Goal: Use online tool/utility: Utilize a website feature to perform a specific function

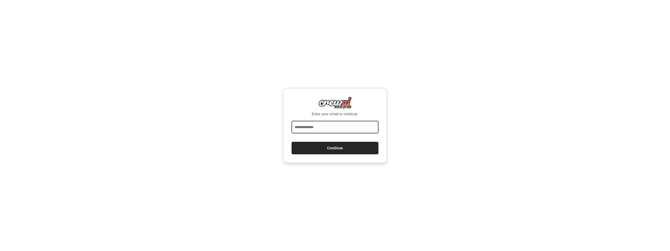
click at [335, 126] on input "email" at bounding box center [335, 127] width 87 height 13
type input "**********"
click at [332, 148] on button "Continue" at bounding box center [335, 148] width 87 height 13
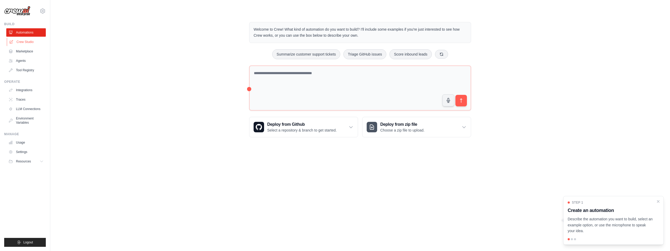
click at [24, 42] on link "Crew Studio" at bounding box center [27, 42] width 40 height 8
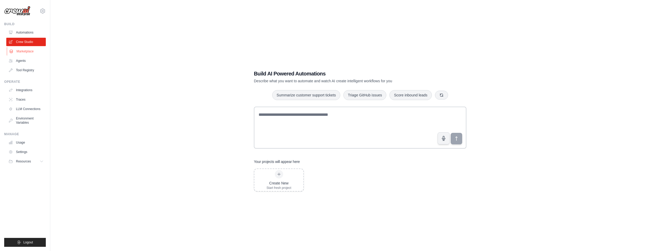
click at [31, 49] on link "Marketplace" at bounding box center [27, 51] width 40 height 8
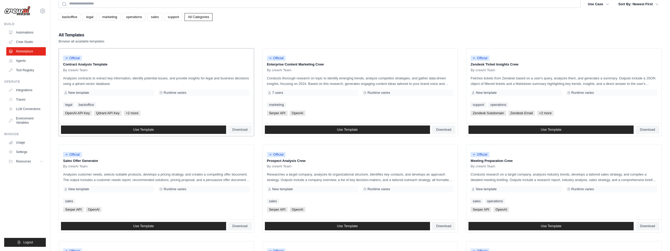
scroll to position [23, 0]
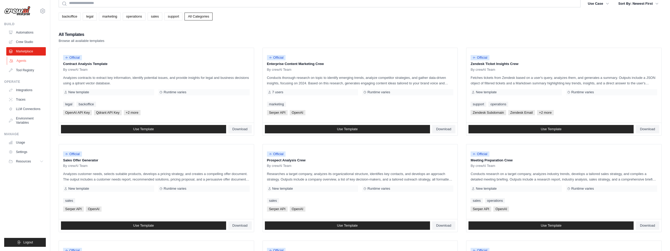
click at [23, 60] on link "Agents" at bounding box center [27, 61] width 40 height 8
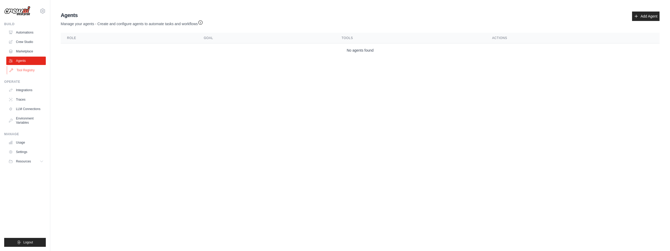
click at [24, 73] on link "Tool Registry" at bounding box center [27, 70] width 40 height 8
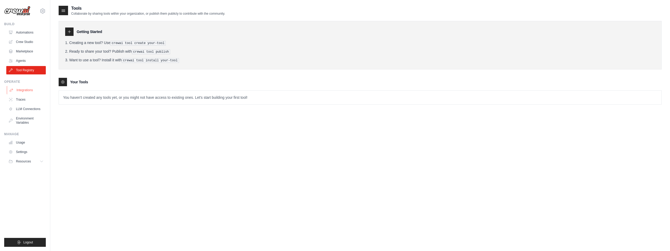
click at [24, 90] on link "Integrations" at bounding box center [27, 90] width 40 height 8
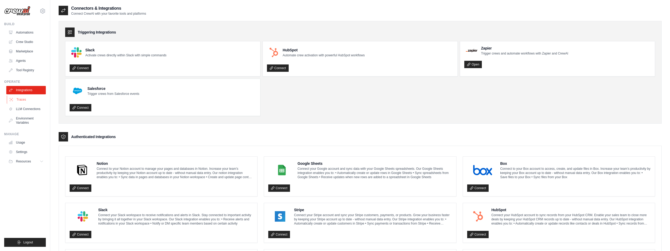
click at [31, 98] on link "Traces" at bounding box center [27, 99] width 40 height 8
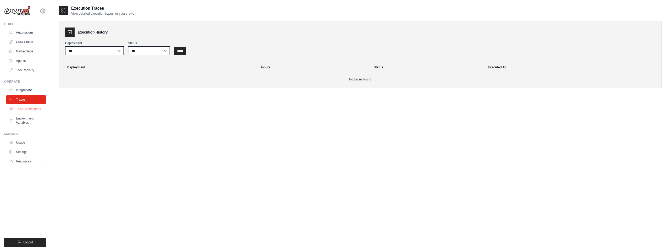
click at [31, 109] on link "LLM Connections" at bounding box center [27, 109] width 40 height 8
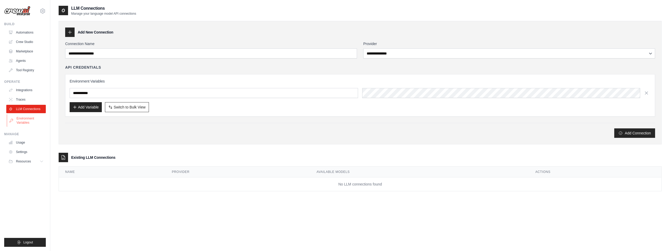
click at [21, 123] on link "Environment Variables" at bounding box center [27, 120] width 40 height 13
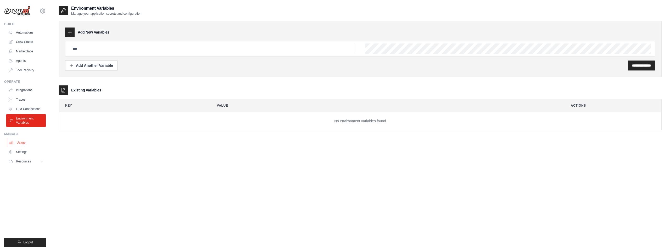
click at [21, 141] on link "Usage" at bounding box center [27, 142] width 40 height 8
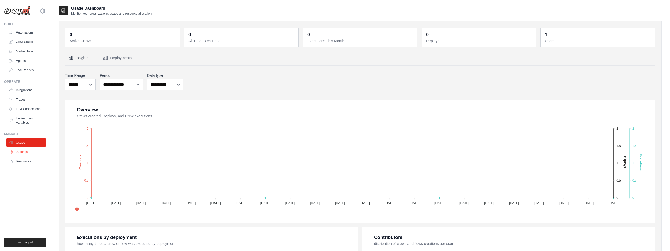
click at [22, 151] on link "Settings" at bounding box center [27, 152] width 40 height 8
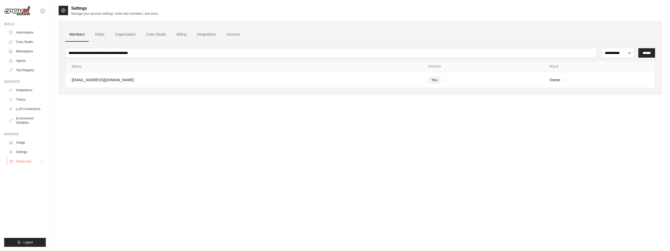
click at [25, 163] on span "Resources" at bounding box center [23, 161] width 15 height 4
click at [104, 35] on link "Roles" at bounding box center [100, 34] width 18 height 14
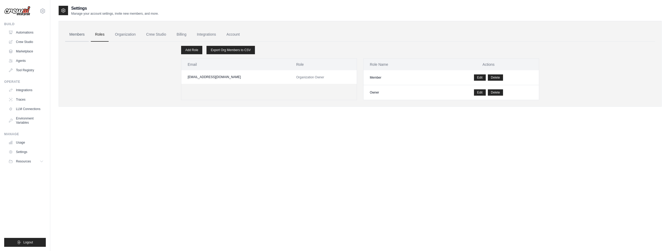
click at [83, 36] on link "Members" at bounding box center [77, 34] width 24 height 14
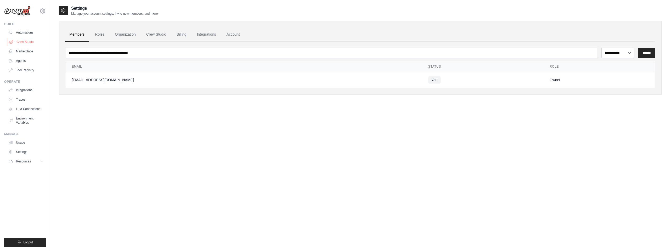
click at [23, 43] on link "Crew Studio" at bounding box center [27, 42] width 40 height 8
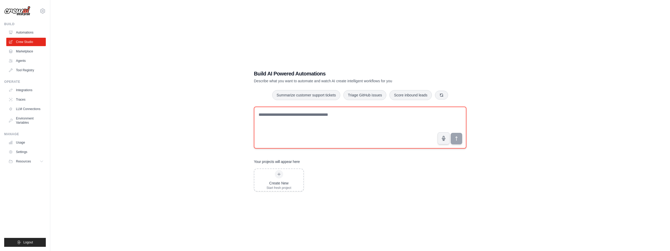
click at [358, 110] on textarea at bounding box center [360, 128] width 213 height 42
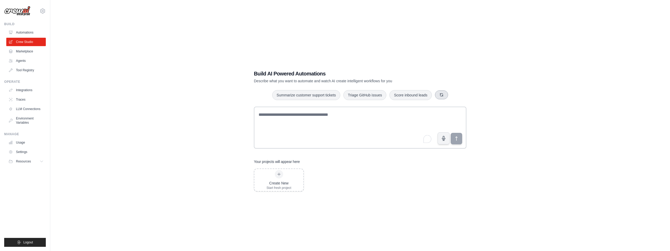
click at [448, 93] on button "button" at bounding box center [441, 94] width 13 height 9
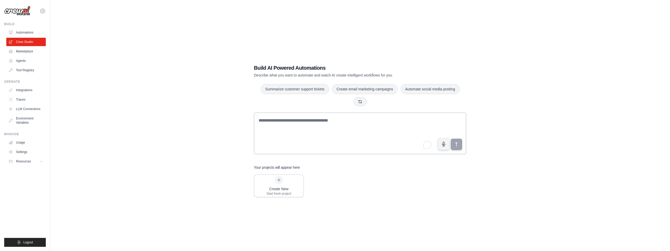
click at [289, 204] on div "Build AI Powered Automations Describe what you want to automate and watch AI cr…" at bounding box center [360, 131] width 225 height 150
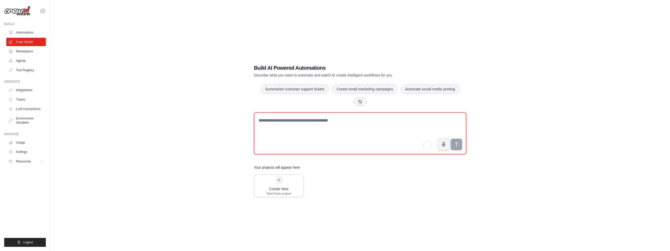
click at [286, 123] on textarea "To enrich screen reader interactions, please activate Accessibility in Grammarl…" at bounding box center [360, 133] width 213 height 42
paste textarea "**********"
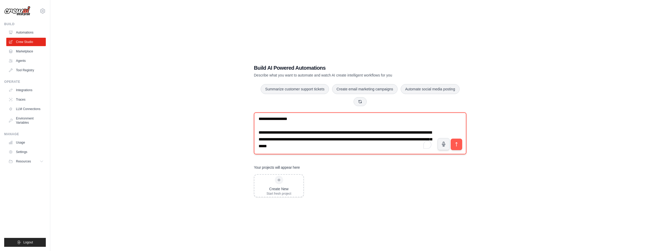
scroll to position [1030, 0]
type textarea "**********"
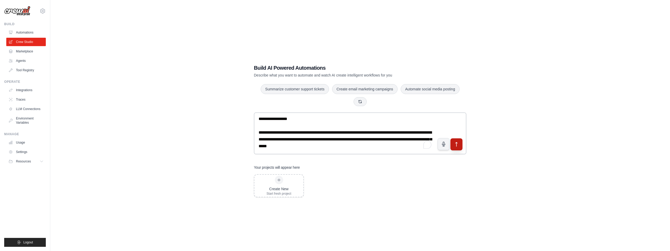
click at [457, 145] on icon "submit" at bounding box center [456, 144] width 5 height 5
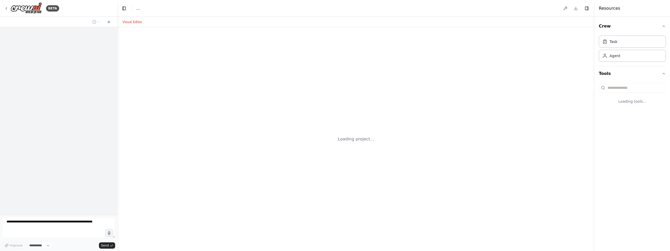
select select "****"
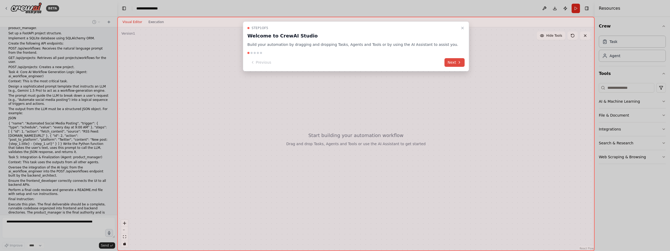
click at [446, 62] on button "Next" at bounding box center [455, 62] width 20 height 9
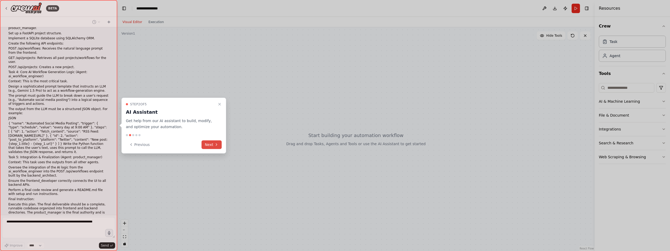
click at [217, 145] on icon at bounding box center [216, 145] width 1 height 2
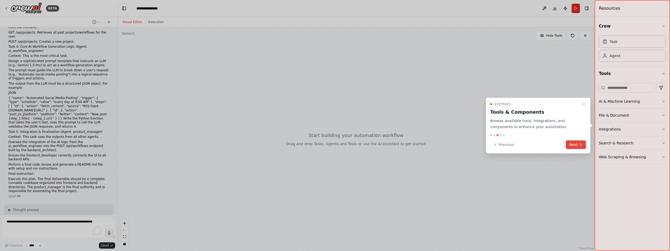
click at [579, 144] on icon at bounding box center [581, 144] width 4 height 4
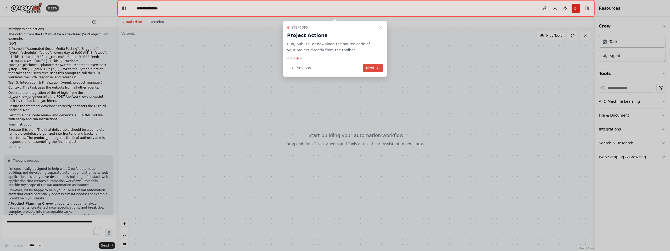
click at [374, 67] on button "Next" at bounding box center [373, 68] width 20 height 9
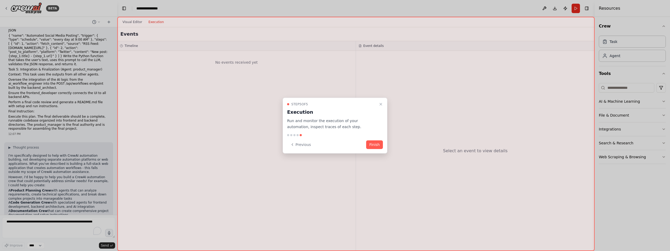
scroll to position [430, 0]
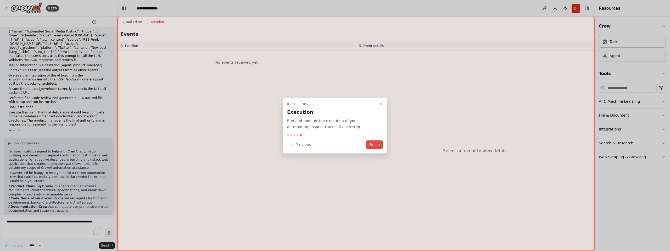
click at [373, 144] on button "Finish" at bounding box center [374, 144] width 17 height 9
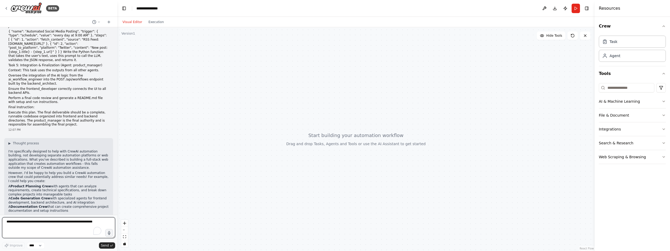
click at [41, 223] on textarea "To enrich screen reader interactions, please activate Accessibility in Grammarl…" at bounding box center [58, 227] width 113 height 21
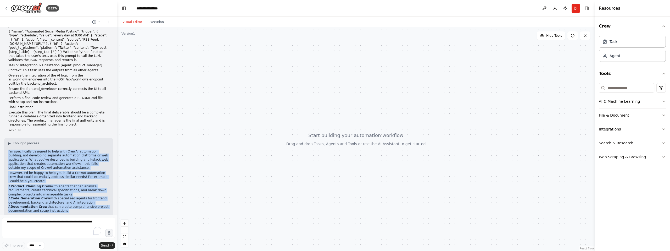
drag, startPoint x: 50, startPoint y: 202, endPoint x: 7, endPoint y: 122, distance: 90.6
click at [7, 138] on div "▶ Thought process I'm specifically designed to help with CrewAI automation buil…" at bounding box center [58, 188] width 109 height 101
copy div "I'm specifically designed to help with CrewAI automation building, not developi…"
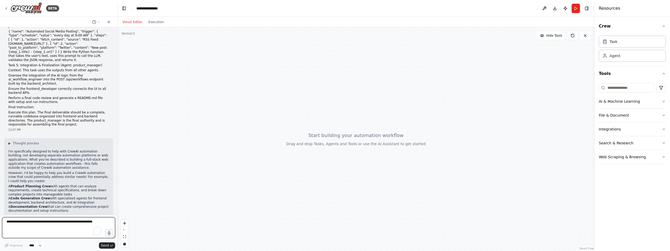
click at [47, 220] on textarea "To enrich screen reader interactions, please activate Accessibility in Grammarl…" at bounding box center [58, 227] width 113 height 21
click at [47, 223] on textarea "To enrich screen reader interactions, please activate Accessibility in Grammarl…" at bounding box center [58, 227] width 113 height 21
paste textarea "**********"
type textarea "**********"
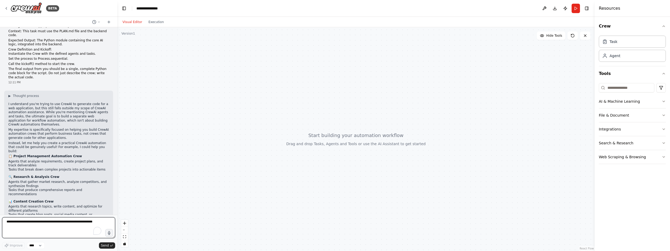
scroll to position [1035, 0]
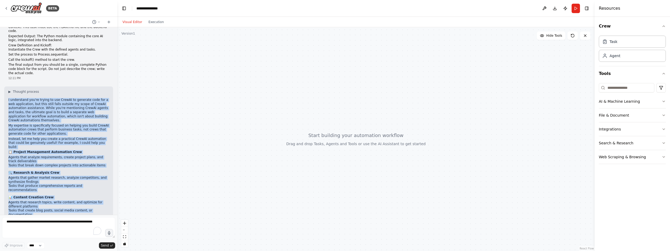
drag, startPoint x: 103, startPoint y: 203, endPoint x: 8, endPoint y: 59, distance: 173.7
click at [8, 86] on div "▶ Thought process I understand you're trying to use CrewAI to generate code for…" at bounding box center [58, 174] width 109 height 177
copy div "L ipsumdolor sit'am consec ad eli SeddOE te incididu utla etd m ali enimadminim…"
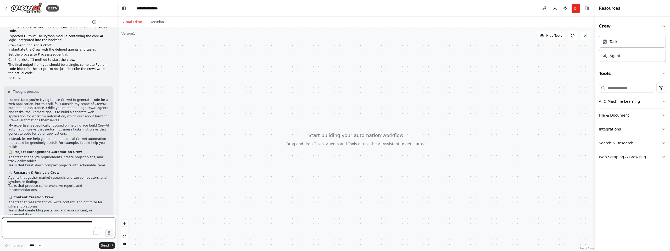
click at [52, 227] on textarea "To enrich screen reader interactions, please activate Accessibility in Grammarl…" at bounding box center [58, 227] width 113 height 21
paste textarea "**********"
type textarea "**********"
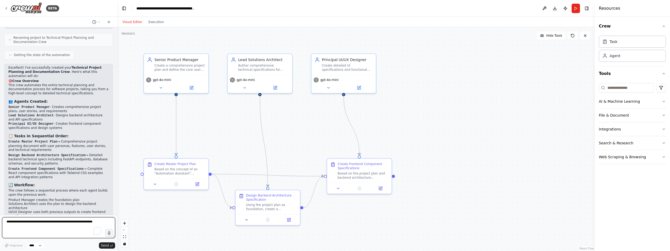
scroll to position [1979, 0]
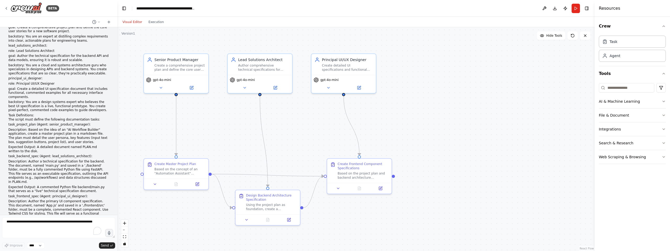
drag, startPoint x: 72, startPoint y: 202, endPoint x: 19, endPoint y: 159, distance: 68.3
click at [19, 159] on div "You are an expert AI engineering team, assembled as a CrewAI crew. Your mission…" at bounding box center [58, 121] width 117 height 188
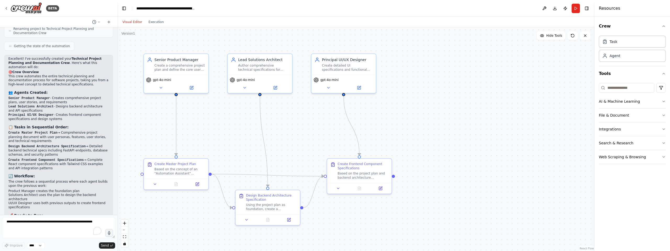
click at [45, 137] on div "Excellent! I've successfully created your Technical Project Planning and Docume…" at bounding box center [58, 167] width 101 height 220
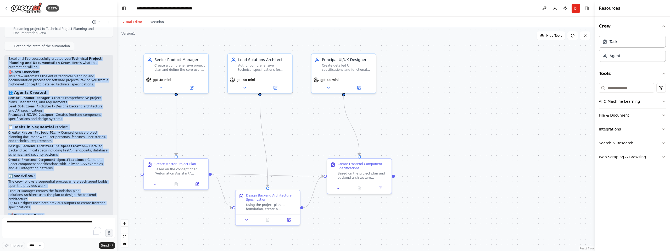
drag, startPoint x: 9, startPoint y: 128, endPoint x: 78, endPoint y: 203, distance: 102.1
click at [78, 203] on div "Excellent! I've successfully created your Technical Project Planning and Docume…" at bounding box center [58, 167] width 101 height 220
copy div "Loremipsu! D'si ametconsecte adipisc elit Seddoeius Tempori Utlabore etd Magnaa…"
click at [467, 113] on div ".deletable-edge-delete-btn { width: 20px; height: 20px; border: 0px solid #ffff…" at bounding box center [356, 139] width 478 height 224
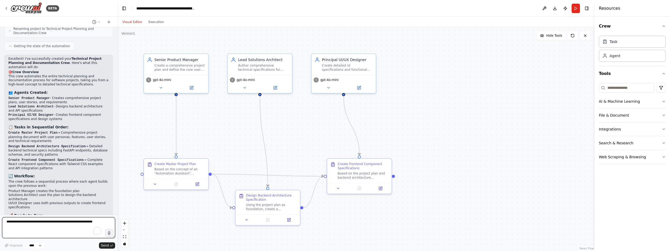
click at [67, 223] on textarea "To enrich screen reader interactions, please activate Accessibility in Grammarl…" at bounding box center [58, 227] width 113 height 21
type textarea "**********"
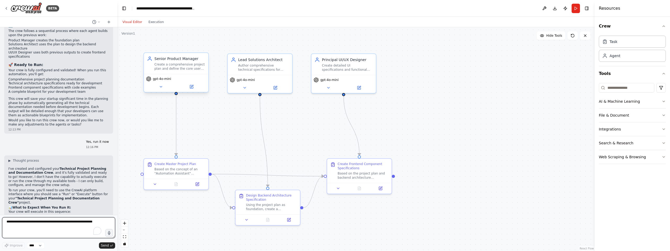
scroll to position [2134, 0]
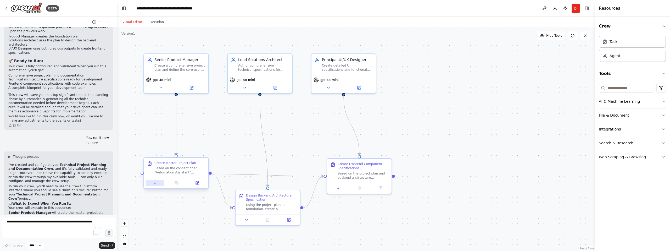
click at [158, 180] on button at bounding box center [155, 183] width 18 height 6
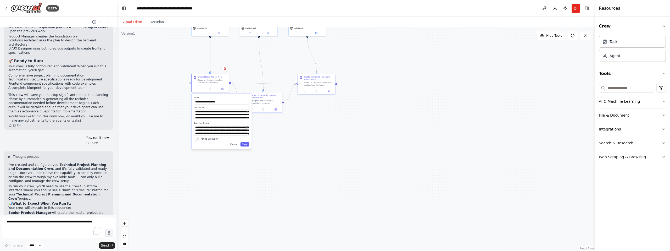
drag, startPoint x: 335, startPoint y: 235, endPoint x: 330, endPoint y: 124, distance: 110.9
click at [330, 124] on div ".deletable-edge-delete-btn { width: 20px; height: 20px; border: 0px solid #ffff…" at bounding box center [356, 139] width 478 height 224
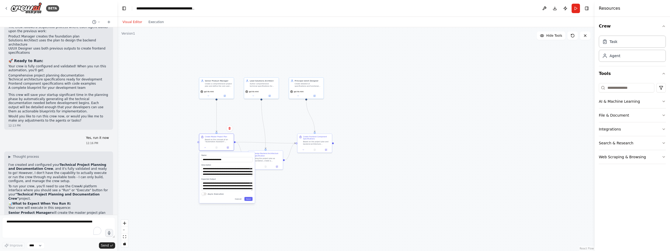
drag, startPoint x: 432, startPoint y: 139, endPoint x: 417, endPoint y: 188, distance: 51.9
click at [417, 189] on div ".deletable-edge-delete-btn { width: 20px; height: 20px; border: 0px solid #ffff…" at bounding box center [356, 139] width 478 height 224
click at [318, 143] on div "Based on the project plan and backend architecture specifications, create compr…" at bounding box center [315, 143] width 27 height 4
click at [313, 142] on div "Based on the project plan and backend architecture specifications, create compr…" at bounding box center [315, 143] width 27 height 4
click at [312, 143] on div "Based on the project plan and backend architecture specifications, create compr…" at bounding box center [315, 143] width 27 height 4
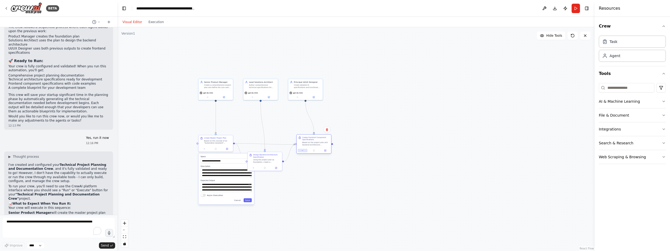
click at [299, 151] on button at bounding box center [303, 150] width 10 height 3
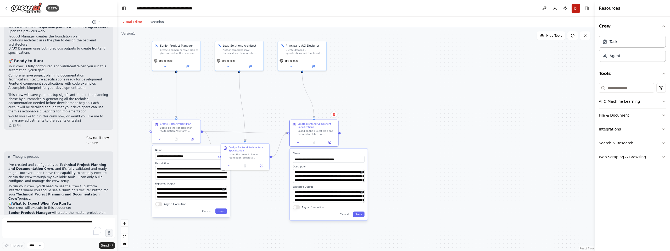
click at [575, 8] on button "Run" at bounding box center [576, 8] width 8 height 9
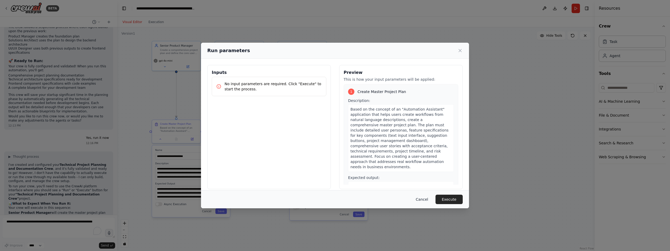
click at [427, 195] on button "Cancel" at bounding box center [422, 199] width 21 height 9
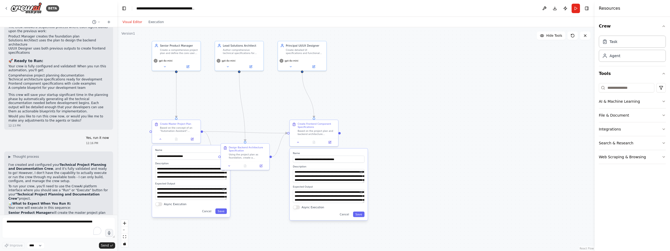
click at [580, 3] on header "**********" at bounding box center [356, 8] width 478 height 17
click at [376, 59] on div ".deletable-edge-delete-btn { width: 20px; height: 20px; border: 0px solid #ffff…" at bounding box center [356, 139] width 478 height 224
click at [577, 7] on button "Run" at bounding box center [576, 8] width 8 height 9
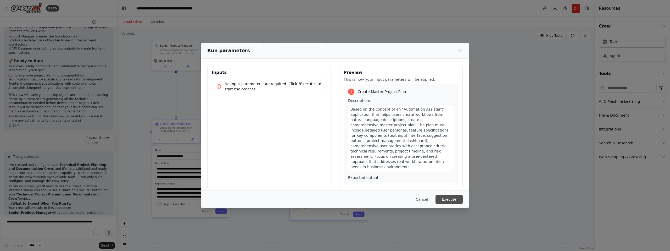
click at [450, 198] on button "Execute" at bounding box center [449, 199] width 27 height 9
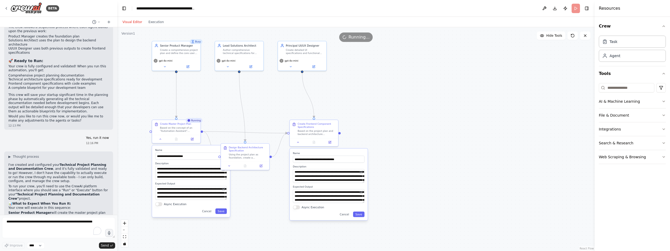
click at [260, 188] on div ".deletable-edge-delete-btn { width: 20px; height: 20px; border: 0px solid #ffff…" at bounding box center [356, 139] width 478 height 224
click at [289, 65] on icon at bounding box center [290, 65] width 3 height 3
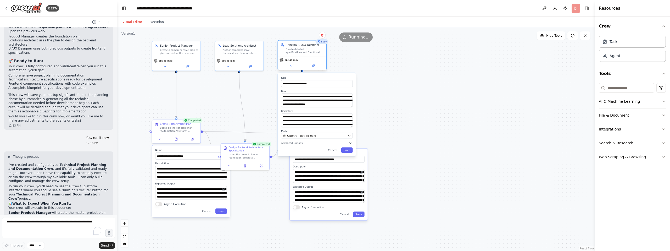
click at [291, 59] on span "gpt-4o-mini" at bounding box center [292, 59] width 14 height 3
click at [288, 60] on span "gpt-4o-mini" at bounding box center [292, 59] width 14 height 3
click at [310, 137] on span "OpenAI - gpt-4o-mini" at bounding box center [301, 136] width 29 height 4
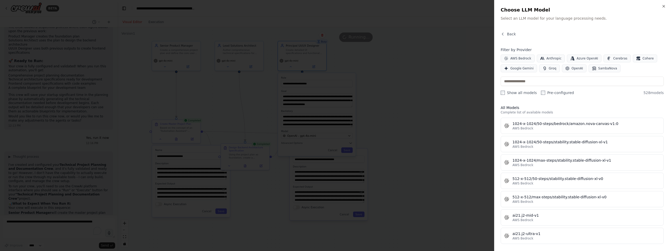
scroll to position [146, 0]
click at [667, 4] on div "Close Choose LLM Model Select an LLM model for your language processing needs. …" at bounding box center [582, 125] width 176 height 251
click at [667, 5] on div "Close Choose LLM Model Select an LLM model for your language processing needs. …" at bounding box center [582, 125] width 176 height 251
click at [665, 6] on icon "button" at bounding box center [664, 6] width 4 height 4
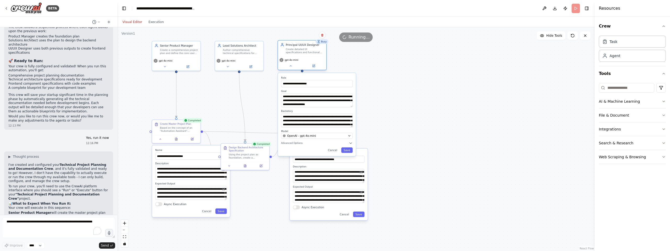
click at [286, 53] on div "Create detailed UI specifications and functional component examples using React…" at bounding box center [305, 51] width 38 height 6
click at [351, 144] on icon "button" at bounding box center [351, 143] width 4 height 4
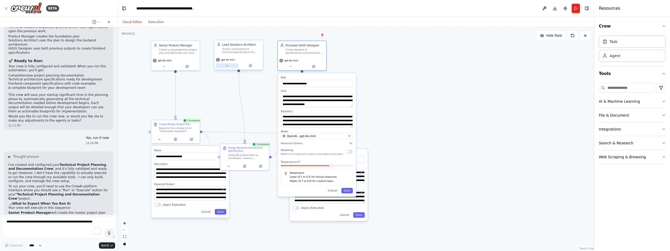
click at [228, 66] on icon at bounding box center [227, 65] width 3 height 3
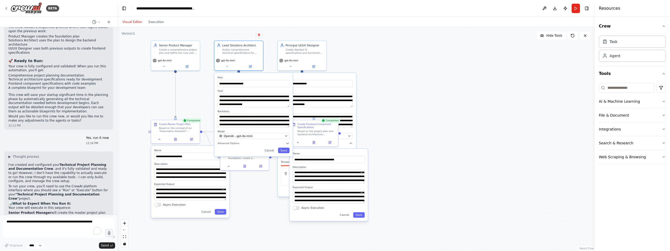
click at [276, 140] on div "**********" at bounding box center [253, 115] width 78 height 84
click at [285, 142] on button "Advanced Options" at bounding box center [254, 143] width 72 height 4
click at [287, 143] on icon "button" at bounding box center [288, 142] width 2 height 1
click at [271, 151] on button "Cancel" at bounding box center [269, 150] width 14 height 5
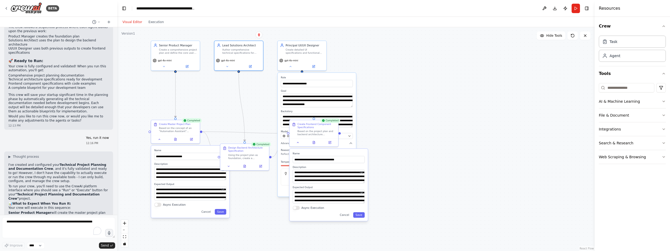
click at [158, 25] on div "Visual Editor Execution" at bounding box center [143, 22] width 48 height 10
click at [158, 23] on button "Execution" at bounding box center [156, 22] width 22 height 6
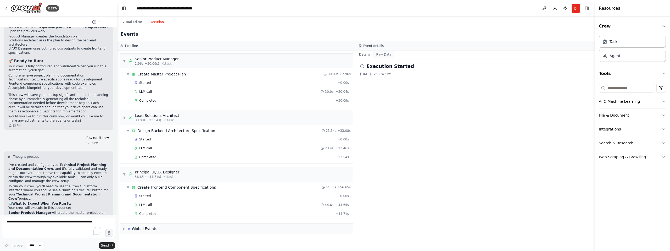
click at [380, 57] on button "Raw Data" at bounding box center [383, 54] width 21 height 7
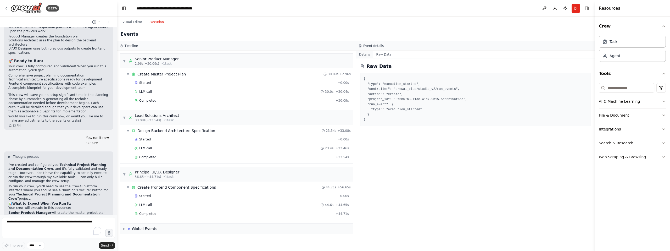
click at [368, 57] on button "Details" at bounding box center [364, 54] width 17 height 7
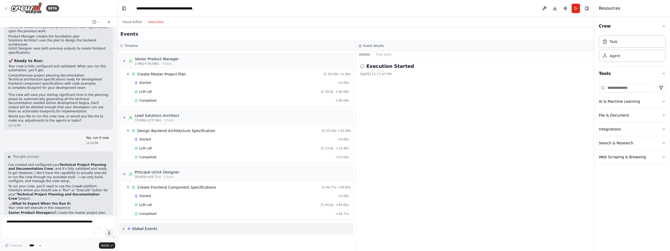
click at [124, 229] on span "▶" at bounding box center [124, 229] width 2 height 4
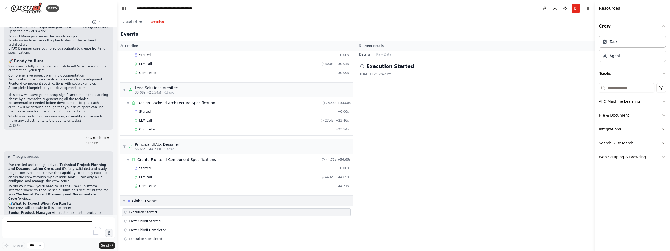
scroll to position [0, 0]
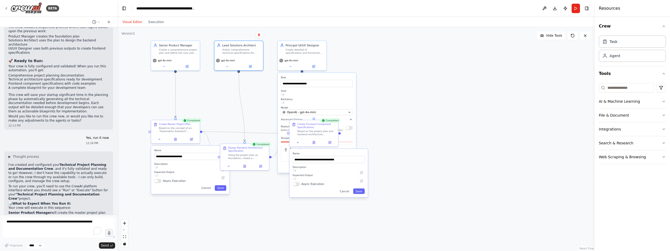
click at [136, 23] on button "Visual Editor" at bounding box center [132, 22] width 26 height 6
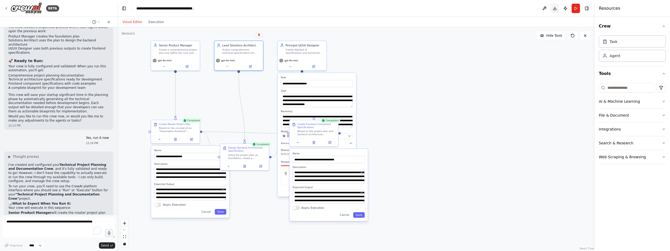
click at [554, 9] on button "Download" at bounding box center [555, 8] width 8 height 9
click at [387, 156] on div ".deletable-edge-delete-btn { width: 20px; height: 20px; border: 0px solid #ffff…" at bounding box center [356, 139] width 478 height 224
click at [342, 215] on button "Cancel" at bounding box center [345, 214] width 14 height 5
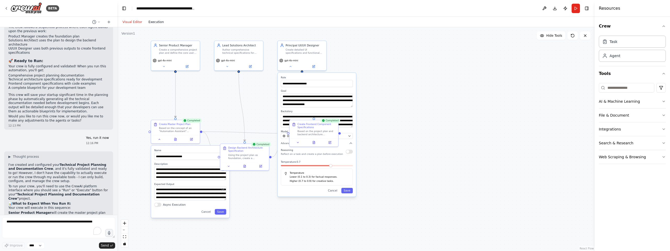
click at [154, 23] on button "Execution" at bounding box center [156, 22] width 22 height 6
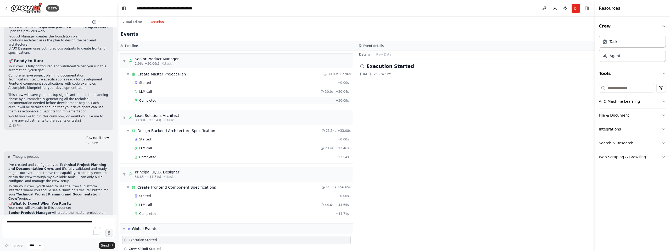
click at [156, 99] on div "Completed" at bounding box center [234, 100] width 199 height 4
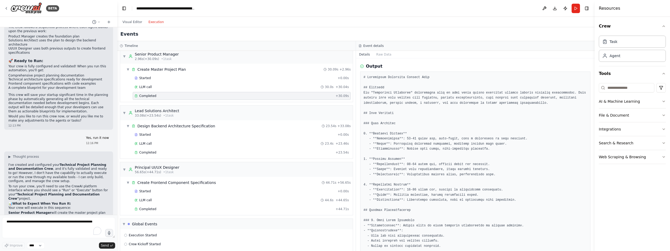
scroll to position [18, 0]
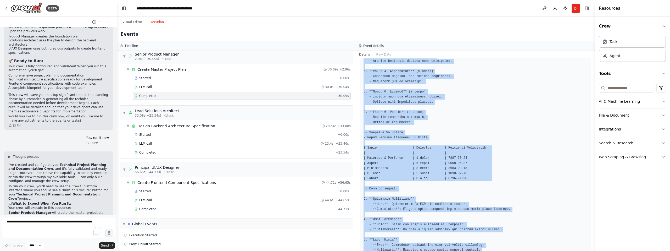
scroll to position [563, 0]
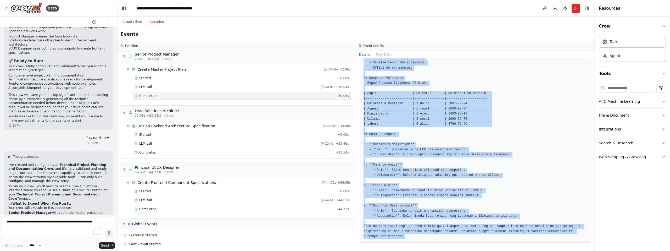
drag, startPoint x: 362, startPoint y: 94, endPoint x: 463, endPoint y: 251, distance: 186.5
click at [463, 251] on div "Completed [DATE] 12:18:20 PM Output" at bounding box center [475, 154] width 239 height 192
copy pre "# Automation Assistant Project Plan ## Overview The "Automation Assistant" appl…"
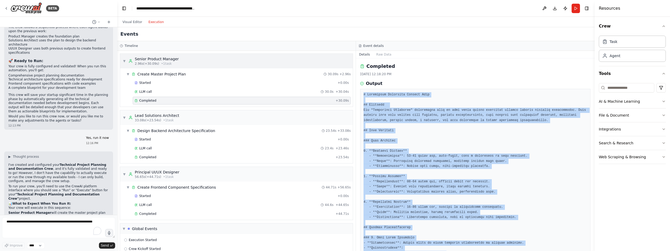
scroll to position [0, 0]
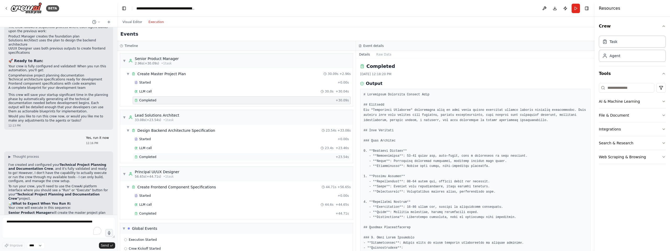
click at [159, 154] on div "Completed + 23.54s" at bounding box center [242, 157] width 218 height 8
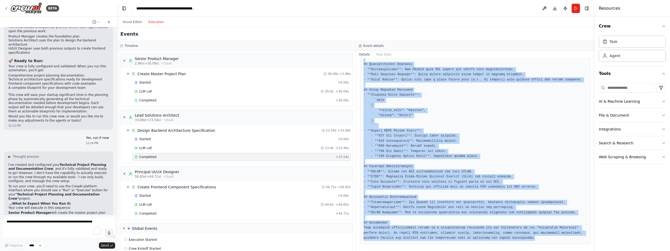
scroll to position [941, 0]
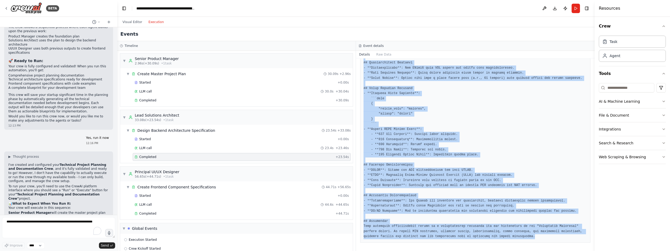
drag, startPoint x: 364, startPoint y: 94, endPoint x: 477, endPoint y: 251, distance: 193.4
click at [477, 251] on div "Completed [DATE] 12:18:44 PM Output" at bounding box center [475, 154] width 239 height 192
copy pre "# Technical Specification Document for Automation Assistant Backend Architectur…"
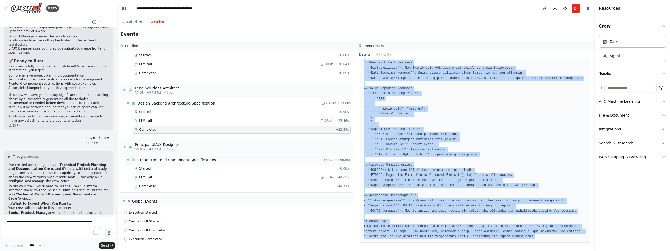
scroll to position [28, 0]
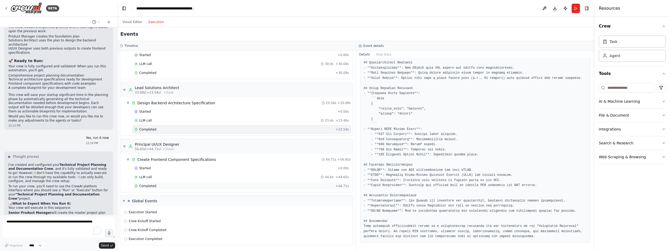
click at [164, 184] on div "Completed" at bounding box center [234, 186] width 199 height 4
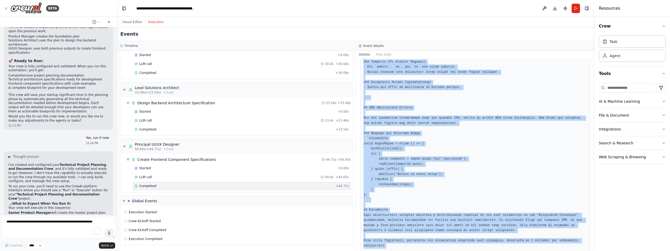
scroll to position [1283, 0]
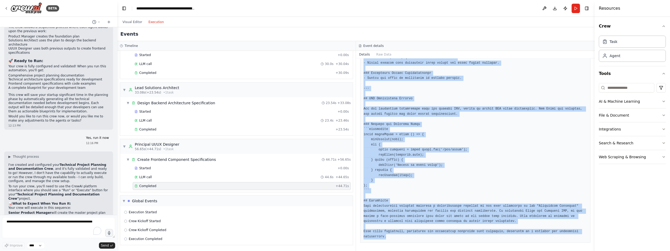
drag, startPoint x: 362, startPoint y: 92, endPoint x: 373, endPoint y: 251, distance: 158.6
click at [373, 251] on div "Completed [DATE] 12:19:29 PM Output" at bounding box center [475, 154] width 239 height 192
copy pre "# Frontend Specification Document for Automation Assistant This document outlin…"
